Goal: Transaction & Acquisition: Purchase product/service

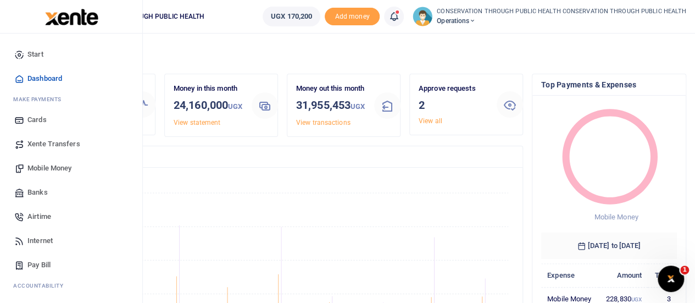
click at [56, 173] on link "Mobile Money" at bounding box center [71, 168] width 125 height 24
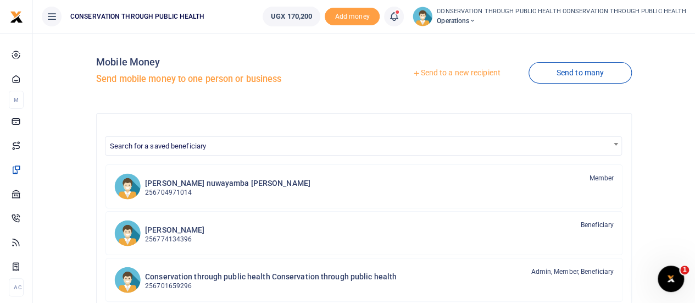
click at [462, 76] on link "Send to a new recipient" at bounding box center [455, 73] width 143 height 20
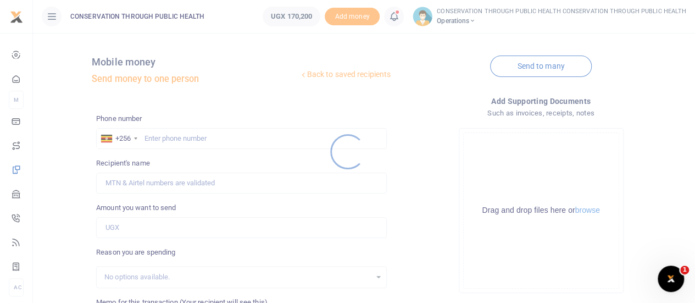
click at [180, 139] on div at bounding box center [347, 151] width 695 height 303
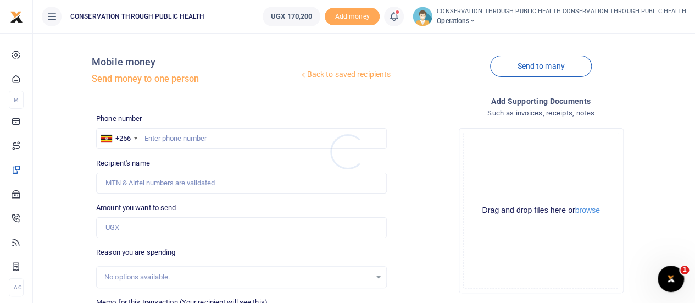
click at [180, 139] on div at bounding box center [347, 151] width 695 height 303
click at [180, 139] on input "text" at bounding box center [241, 138] width 290 height 21
type input "704918840"
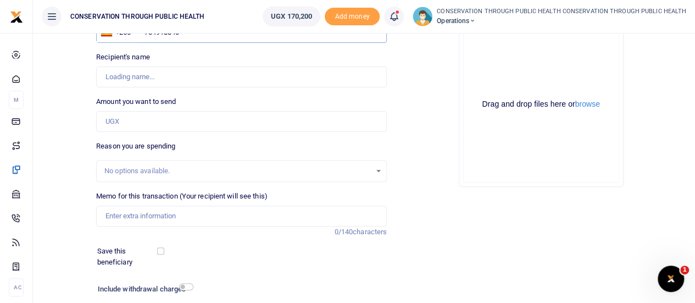
scroll to position [110, 0]
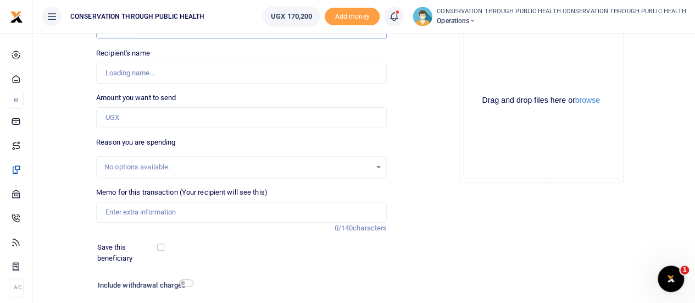
type input "[PERSON_NAME]"
type input "704918840"
click at [129, 114] on input "Amount you want to send" at bounding box center [241, 117] width 290 height 21
type input "130,000"
click at [124, 210] on input "Memo for this transaction (Your recipient will see this)" at bounding box center [241, 212] width 290 height 21
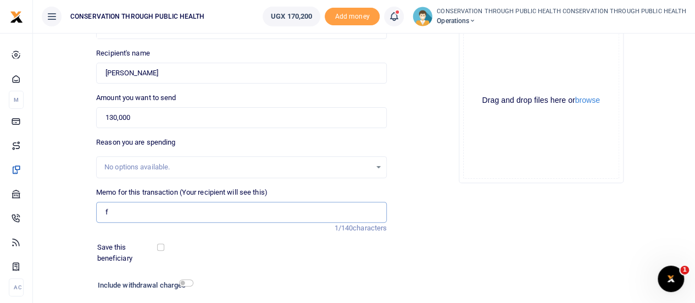
type input "Fuel for office activities"
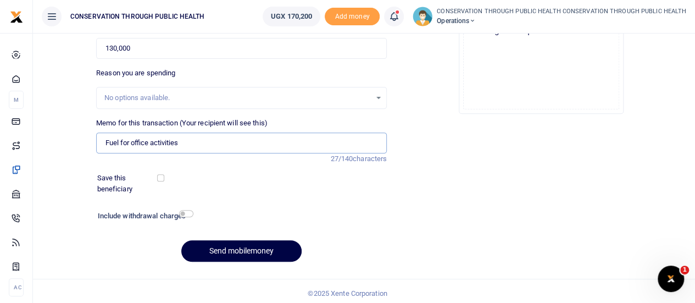
scroll to position [182, 0]
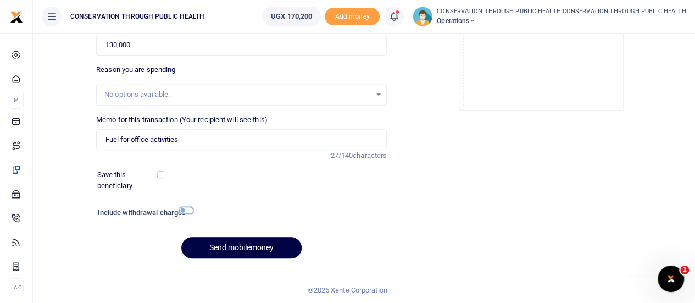
click at [185, 211] on input "checkbox" at bounding box center [186, 209] width 14 height 7
checkbox input "true"
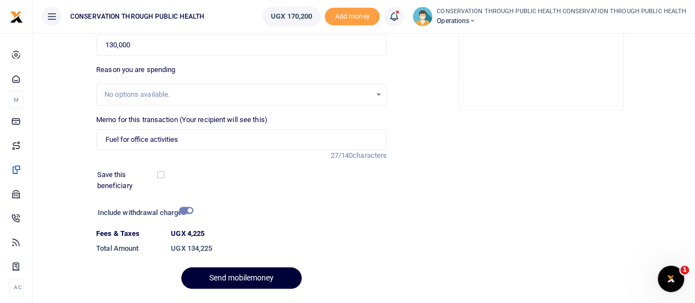
click at [246, 275] on button "Send mobilemoney" at bounding box center [241, 277] width 120 height 21
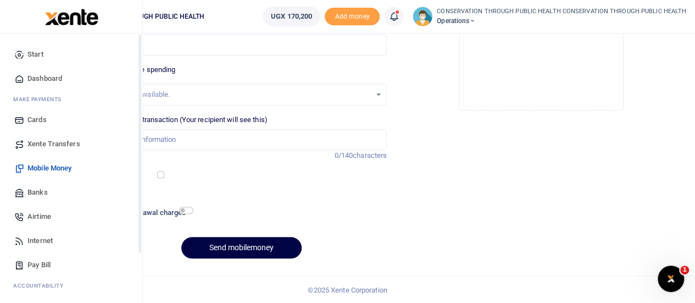
click at [39, 77] on span "Dashboard" at bounding box center [44, 78] width 35 height 11
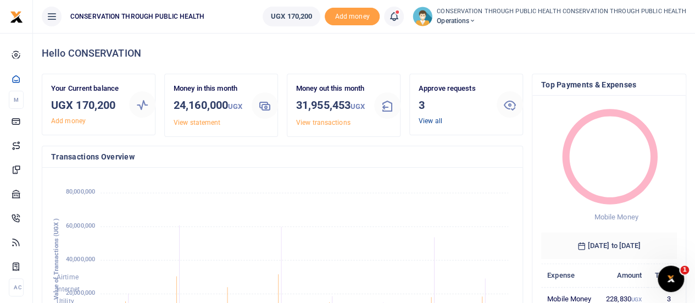
click at [428, 120] on link "View all" at bounding box center [430, 121] width 24 height 8
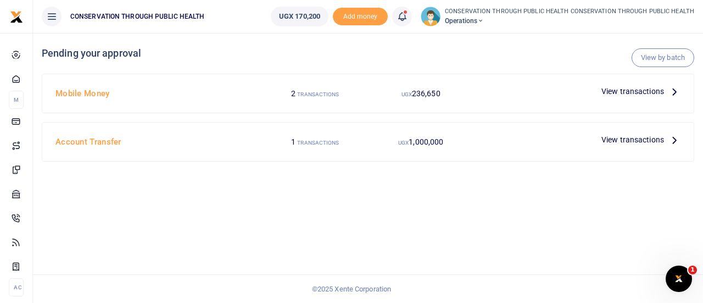
click at [672, 90] on icon at bounding box center [674, 91] width 12 height 12
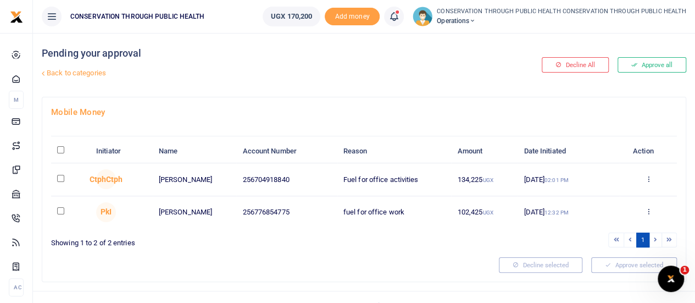
click at [59, 175] on input "checkbox" at bounding box center [60, 178] width 7 height 7
checkbox input "true"
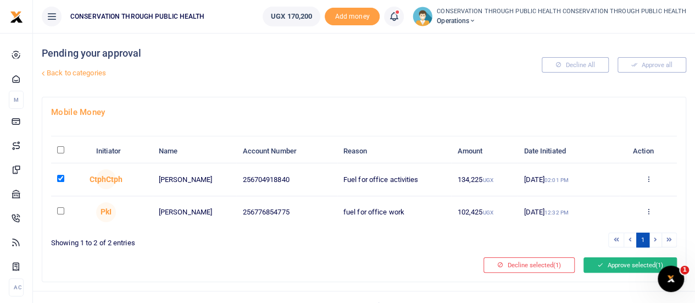
click at [611, 267] on button "Approve selected (1)" at bounding box center [629, 264] width 93 height 15
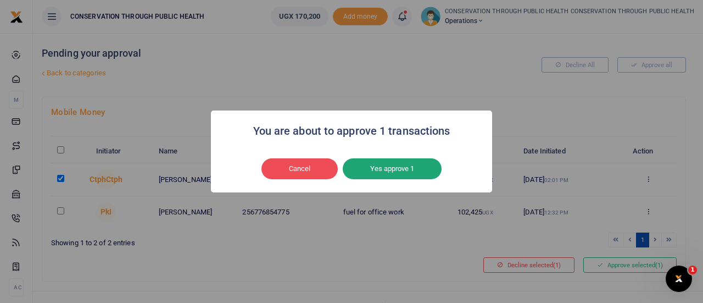
click at [410, 170] on button "Yes approve 1" at bounding box center [392, 168] width 99 height 21
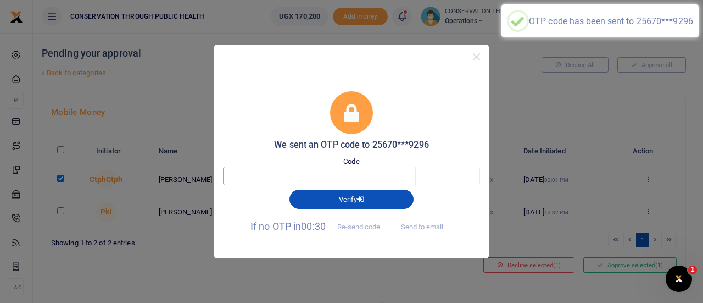
click at [256, 178] on input "text" at bounding box center [255, 175] width 64 height 19
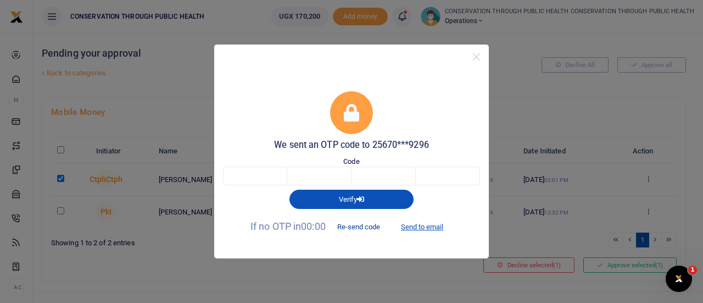
click at [359, 227] on button "Re-send code" at bounding box center [359, 226] width 62 height 19
click at [257, 171] on input "text" at bounding box center [255, 175] width 64 height 19
type input "4"
type input "3"
type input "6"
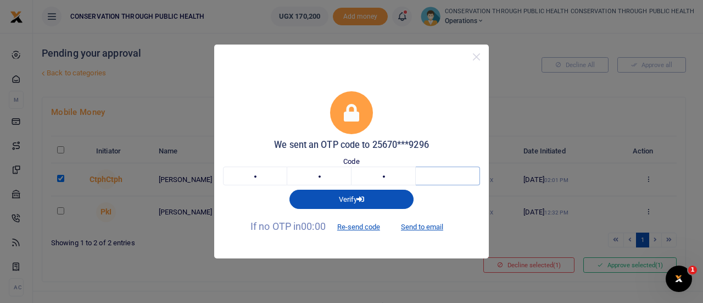
type input "8"
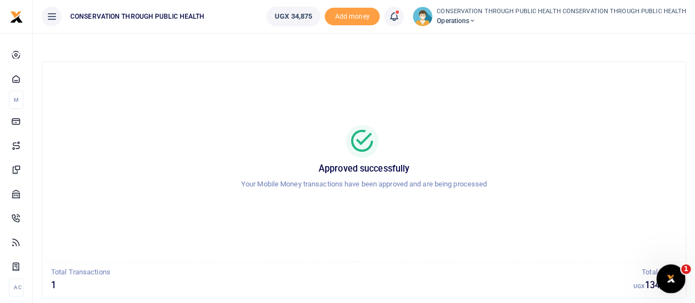
click at [675, 273] on icon "Open Intercom Messenger" at bounding box center [669, 277] width 18 height 18
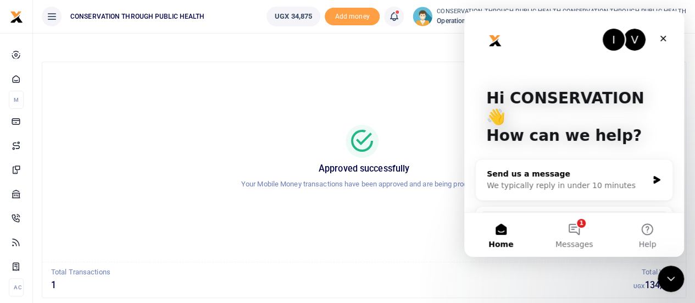
click at [541, 180] on div "We typically reply in under 10 minutes" at bounding box center [567, 186] width 161 height 12
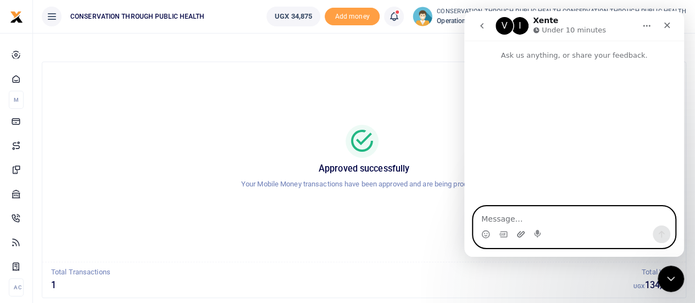
click at [522, 236] on icon "Upload attachment" at bounding box center [520, 234] width 9 height 9
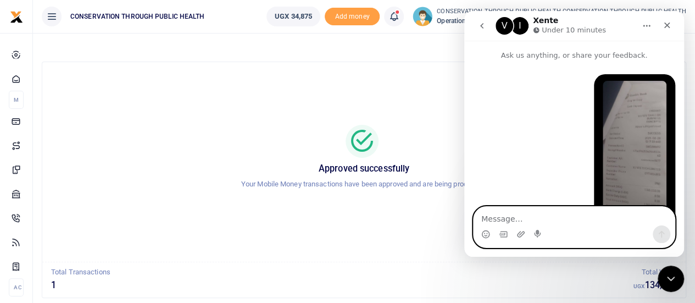
click at [518, 216] on textarea "Message…" at bounding box center [573, 215] width 201 height 19
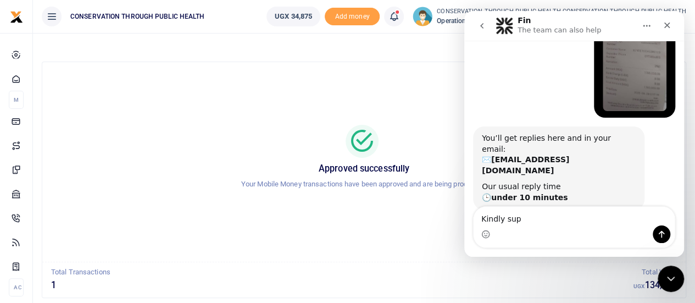
scroll to position [121, 0]
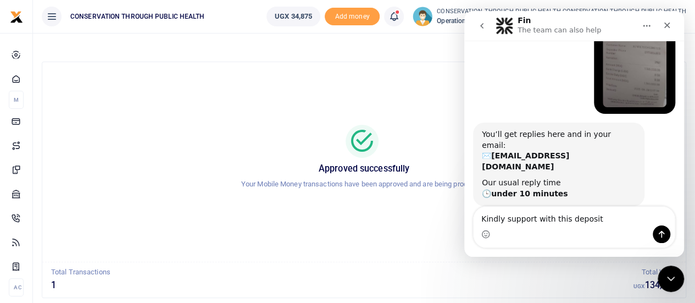
type textarea "Kindly support with this deposit"
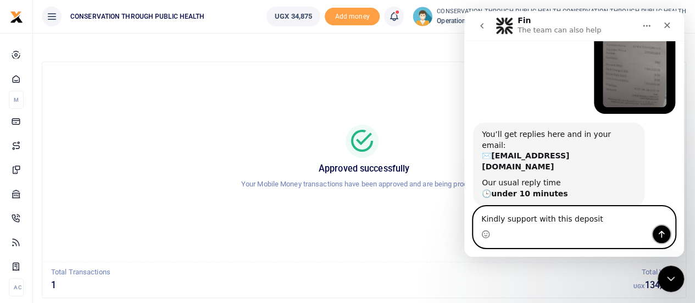
click at [658, 235] on icon "Send a message…" at bounding box center [661, 234] width 9 height 9
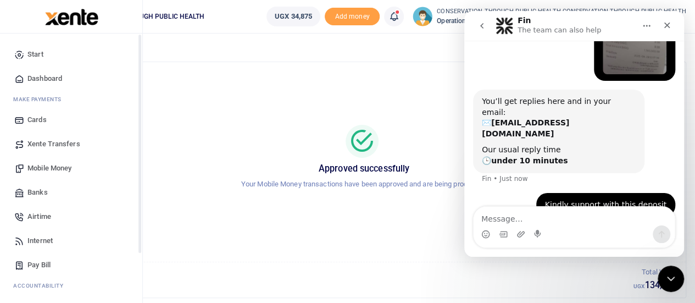
click at [48, 76] on span "Dashboard" at bounding box center [44, 78] width 35 height 11
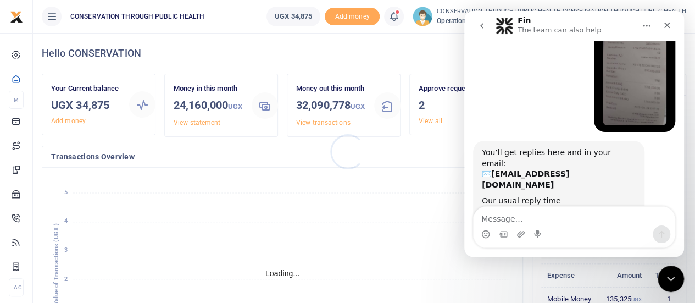
scroll to position [154, 0]
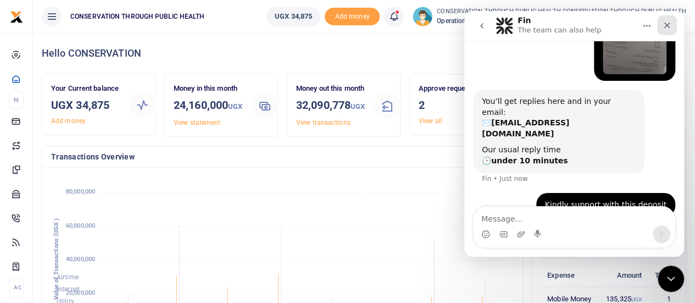
click at [669, 27] on icon "Close" at bounding box center [667, 26] width 6 height 6
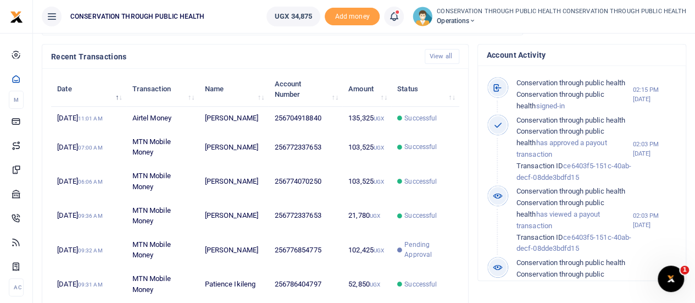
scroll to position [329, 0]
